Goal: Check status: Check status

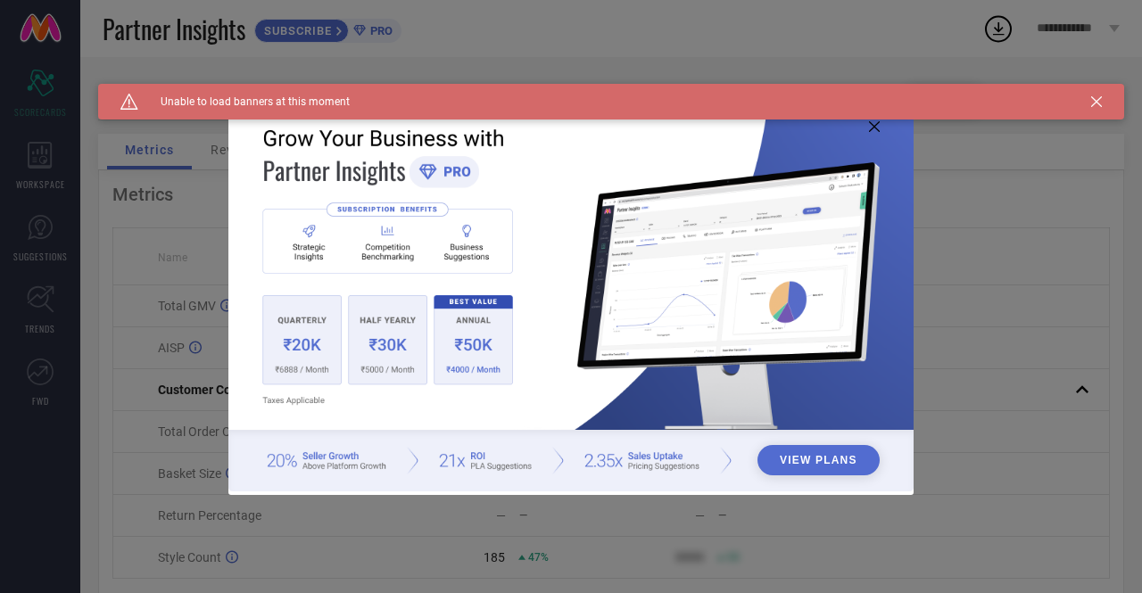
click at [1097, 102] on icon at bounding box center [1096, 101] width 11 height 11
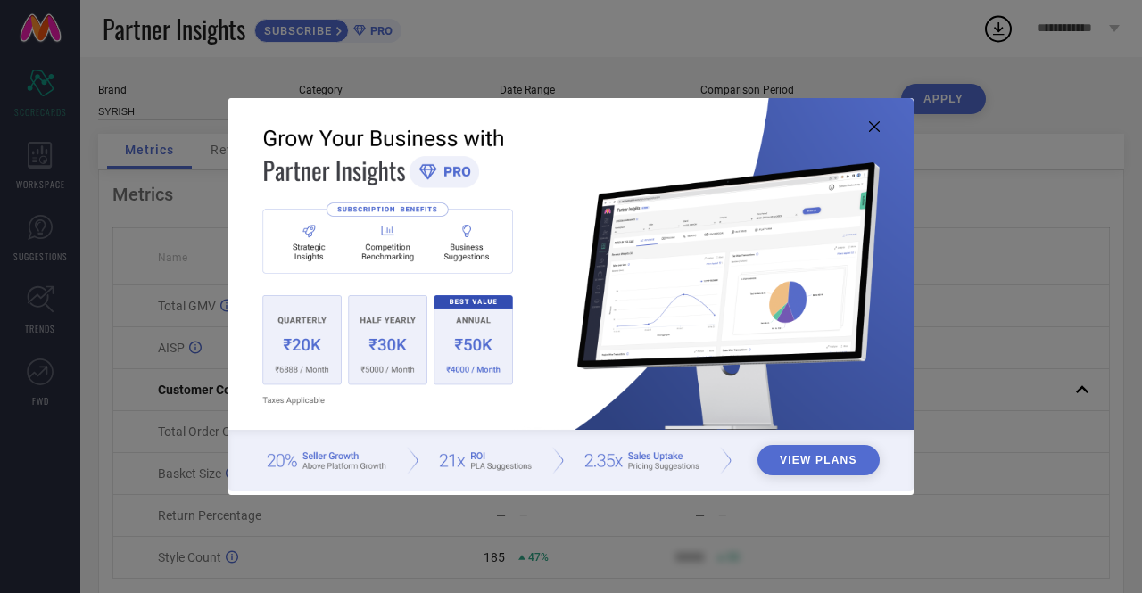
click at [877, 126] on icon at bounding box center [874, 126] width 11 height 11
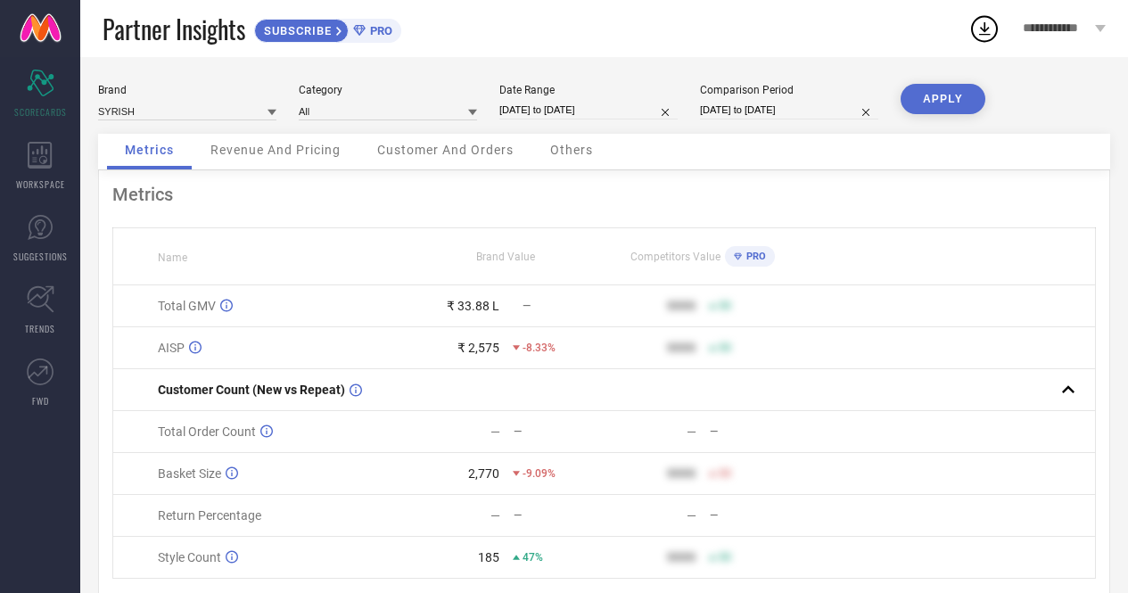
select select "8"
select select "2025"
select select "9"
select select "2025"
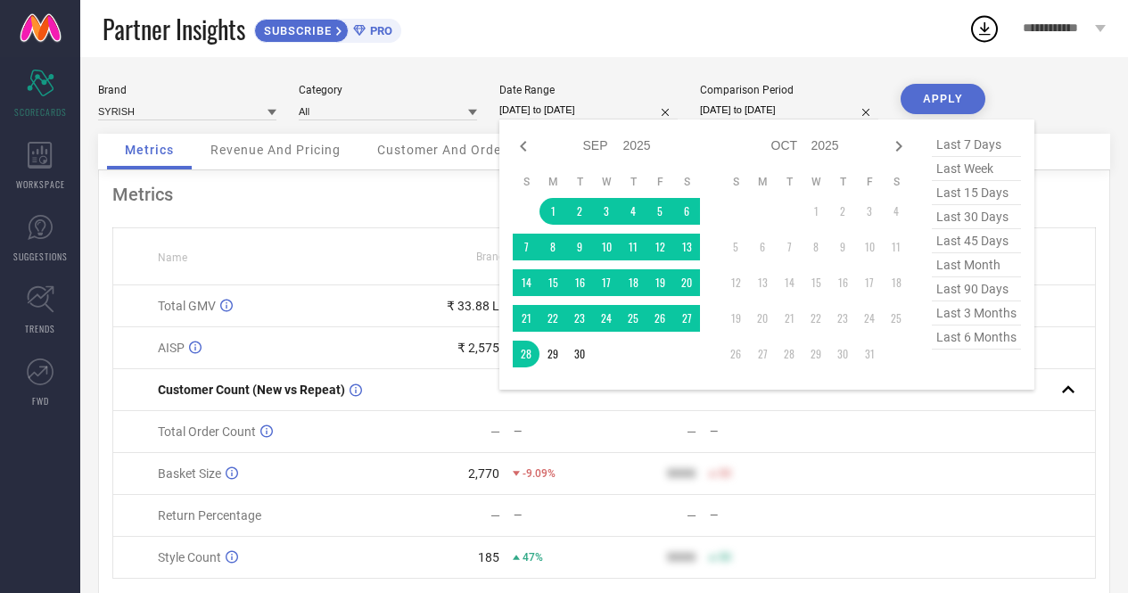
click at [567, 110] on input "[DATE] to [DATE]" at bounding box center [588, 110] width 178 height 19
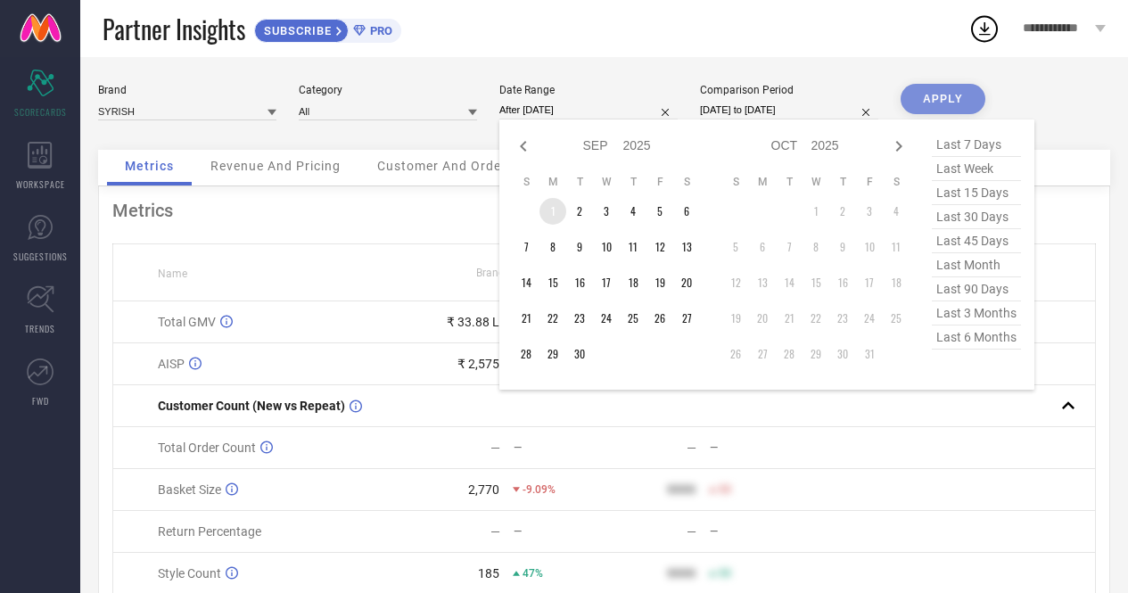
click at [554, 208] on td "1" at bounding box center [553, 211] width 27 height 27
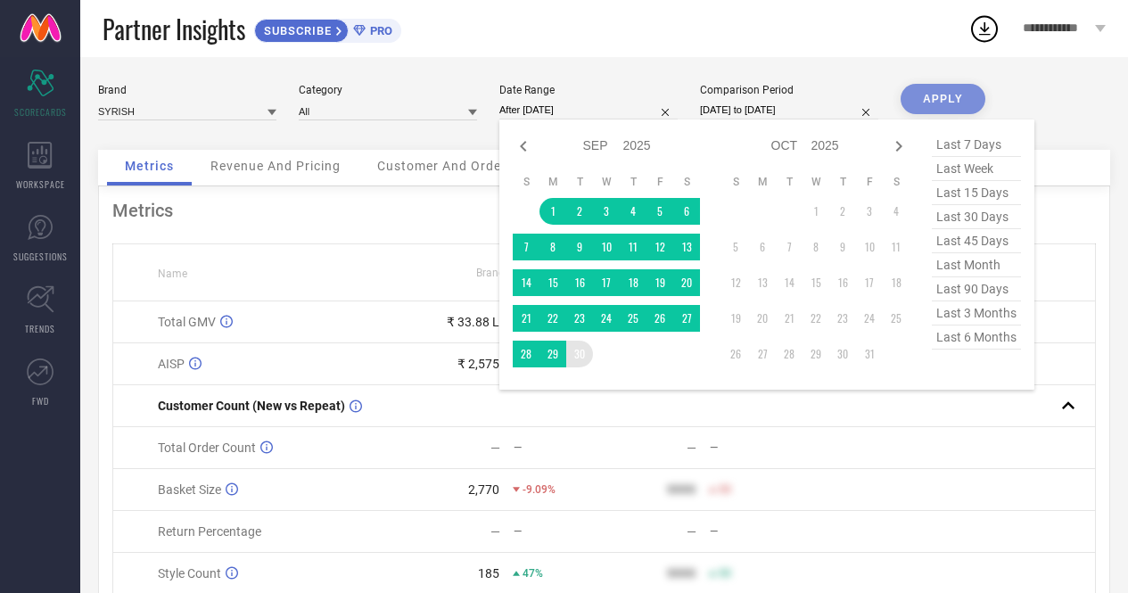
type input "[DATE] to [DATE]"
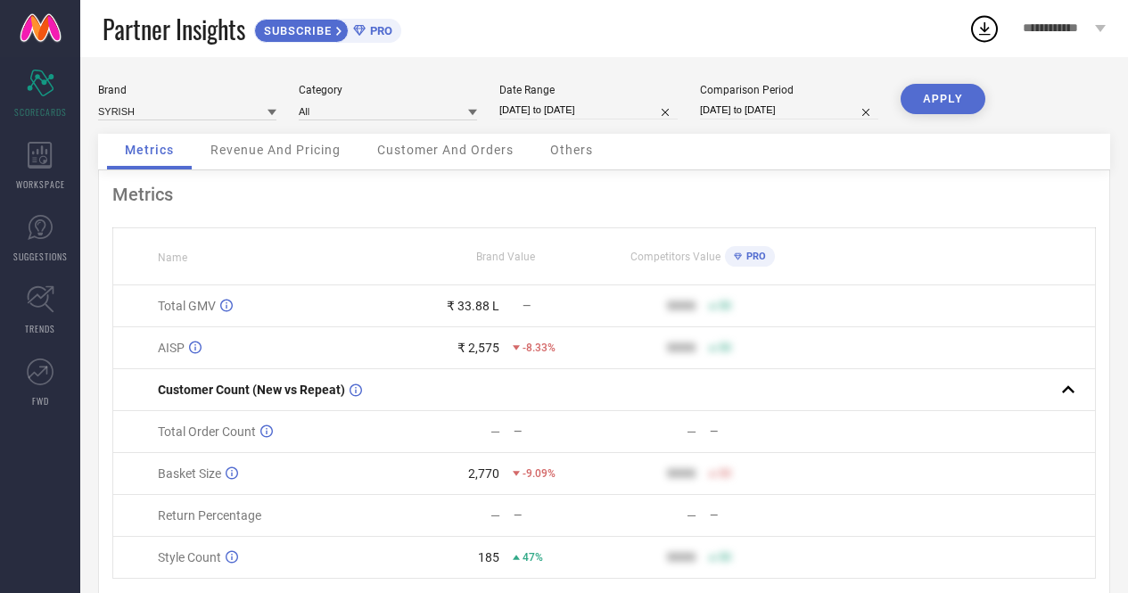
click at [934, 103] on button "APPLY" at bounding box center [943, 99] width 85 height 30
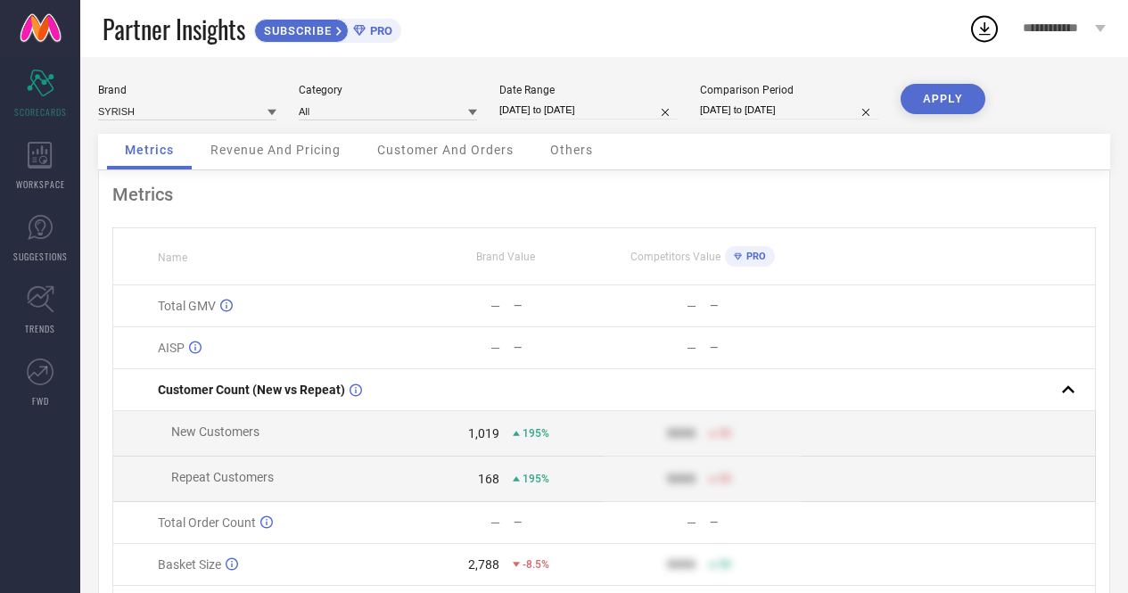
click at [942, 102] on button "APPLY" at bounding box center [943, 99] width 85 height 30
select select "7"
select select "2025"
select select "8"
select select "2025"
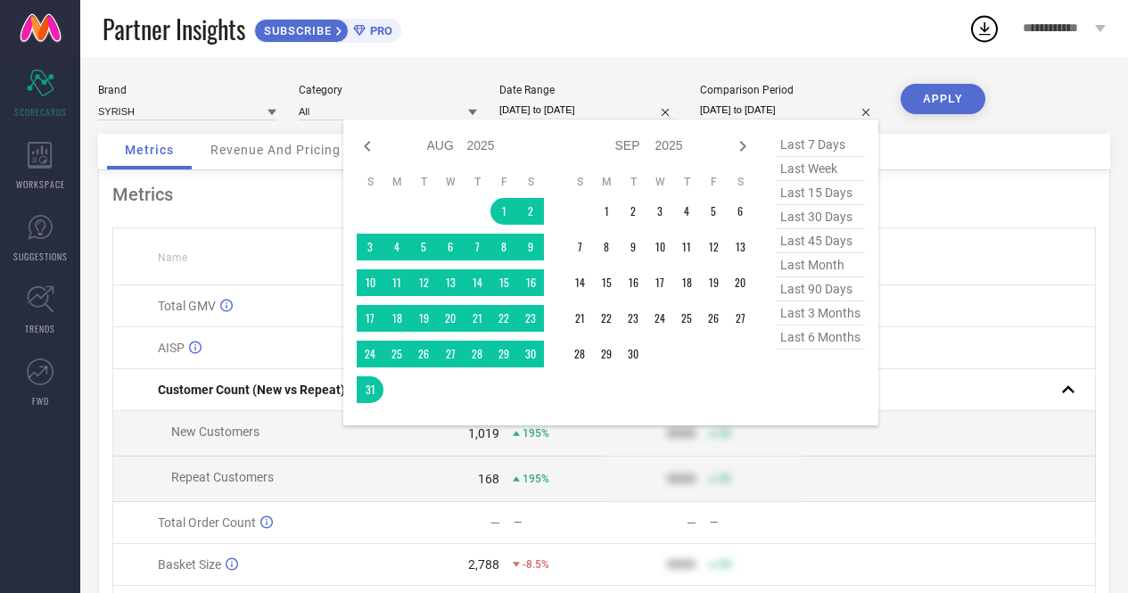
click at [774, 111] on input "[DATE] to [DATE]" at bounding box center [789, 110] width 178 height 19
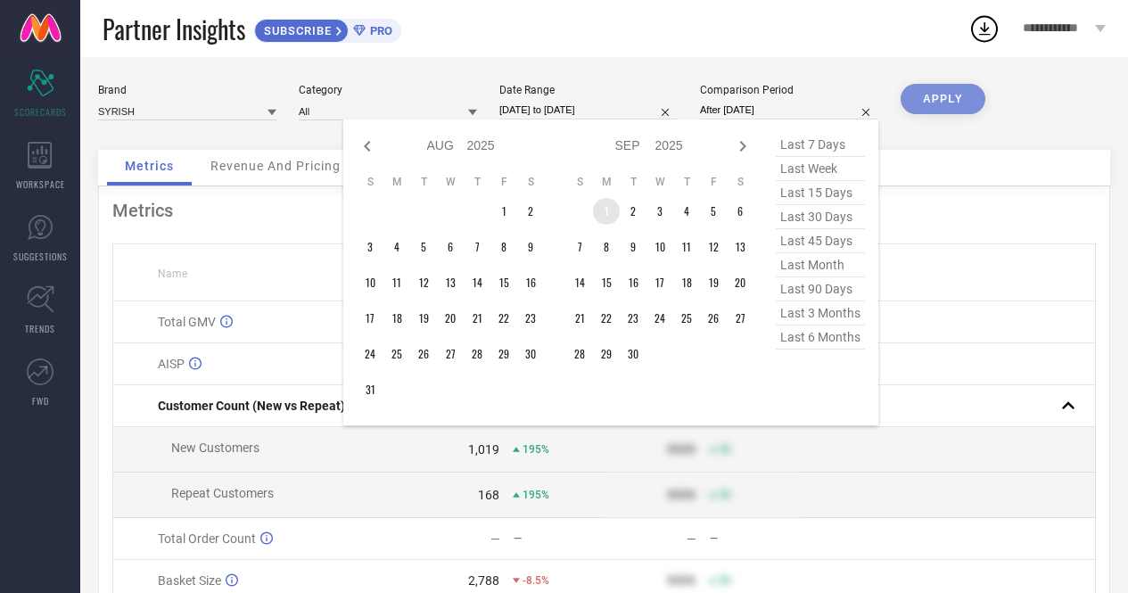
click at [605, 214] on td "1" at bounding box center [606, 211] width 27 height 27
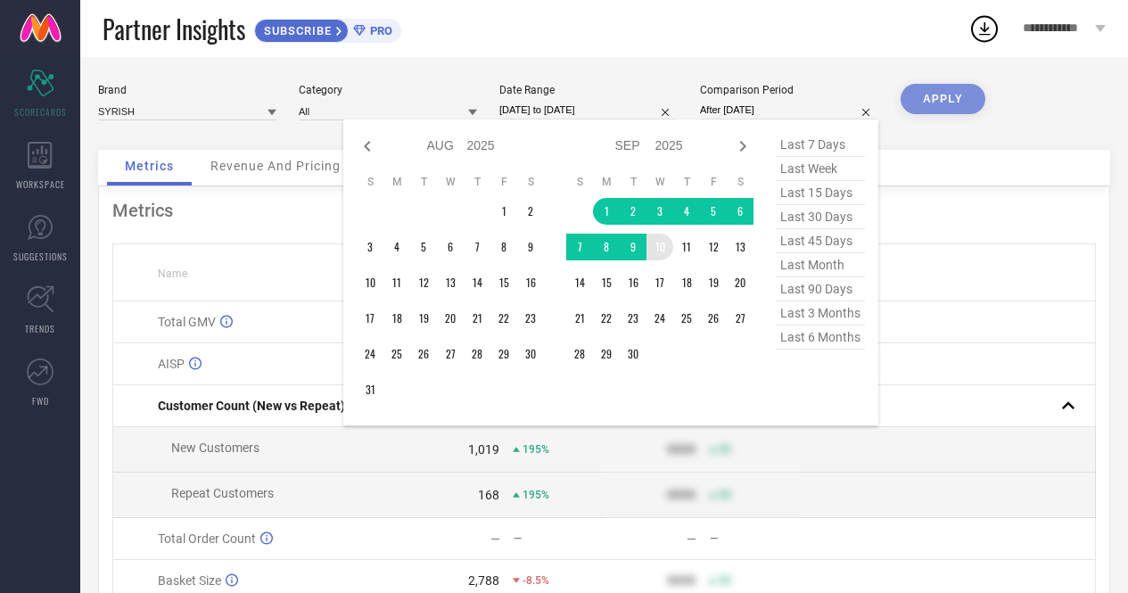
type input "[DATE] to [DATE]"
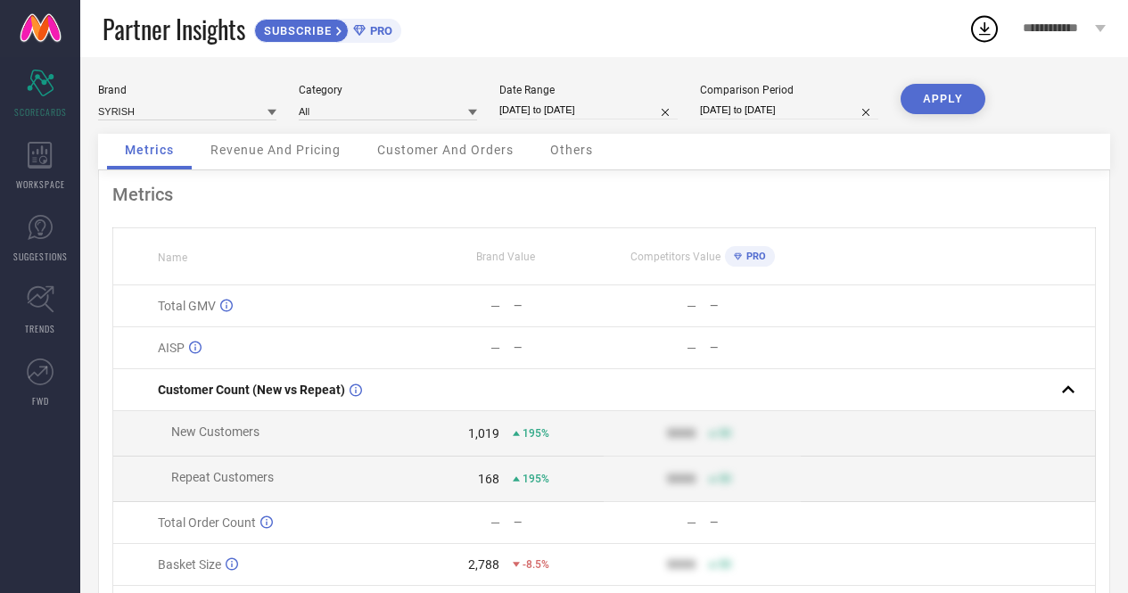
click at [923, 111] on button "APPLY" at bounding box center [943, 99] width 85 height 30
select select "8"
select select "2025"
select select "9"
select select "2025"
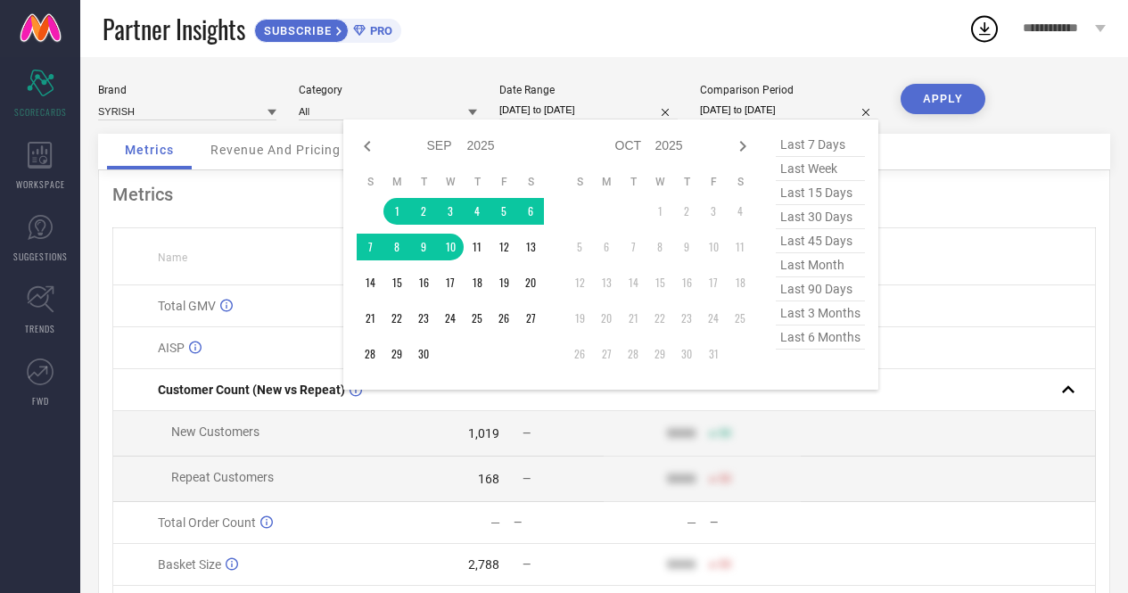
click at [757, 112] on input "[DATE] to [DATE]" at bounding box center [789, 110] width 178 height 19
click at [369, 150] on icon at bounding box center [367, 146] width 6 height 11
select select "7"
select select "2025"
select select "8"
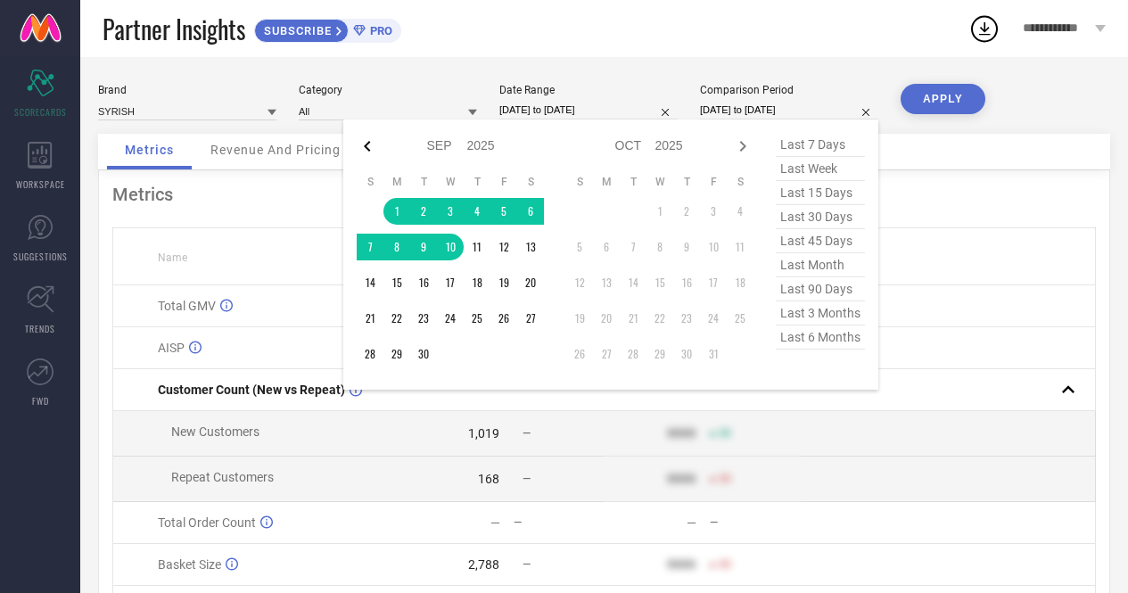
select select "2025"
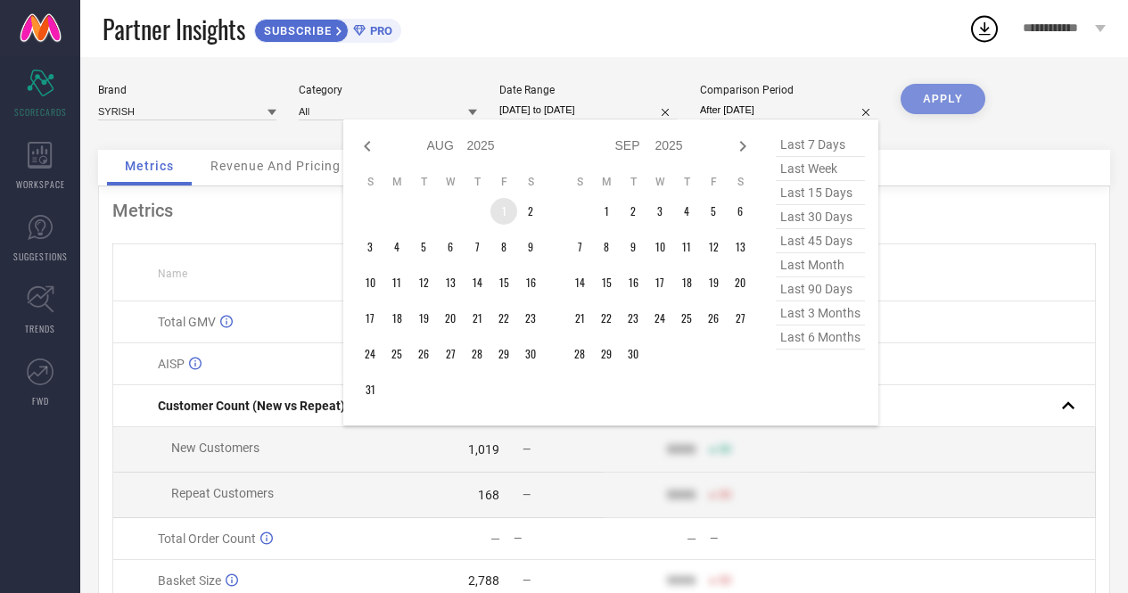
click at [507, 211] on td "1" at bounding box center [504, 211] width 27 height 27
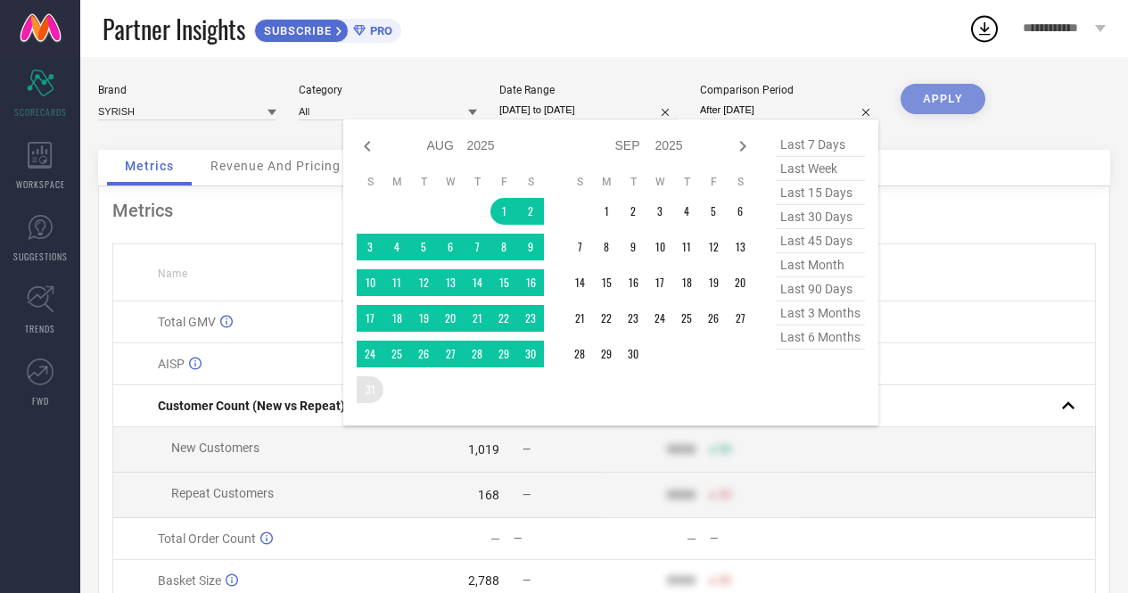
type input "[DATE] to [DATE]"
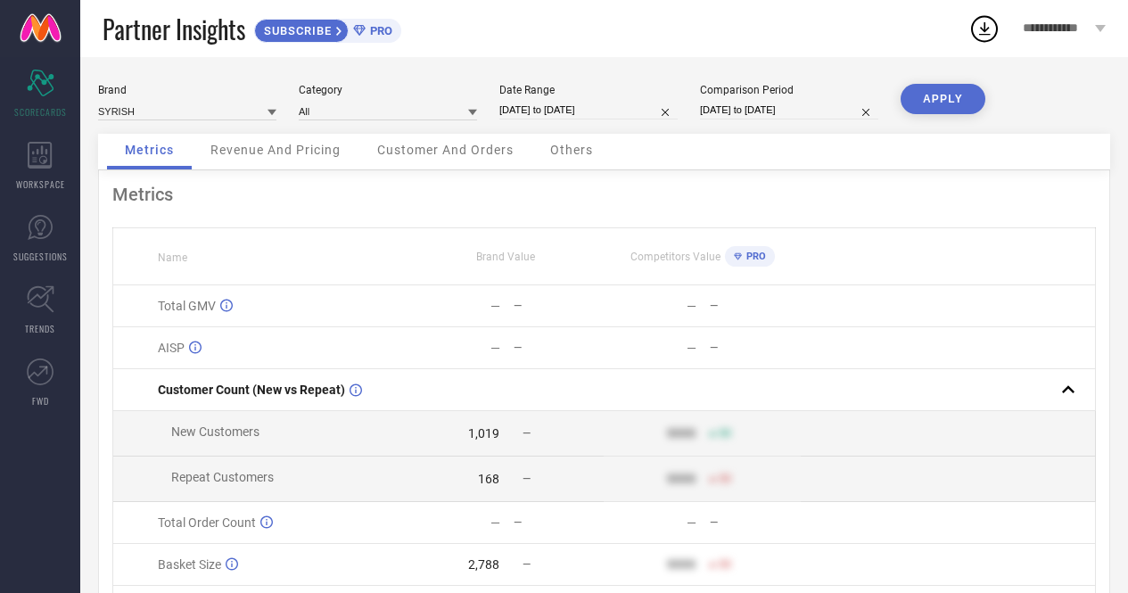
click at [943, 100] on button "APPLY" at bounding box center [943, 99] width 85 height 30
